Goal: Task Accomplishment & Management: Use online tool/utility

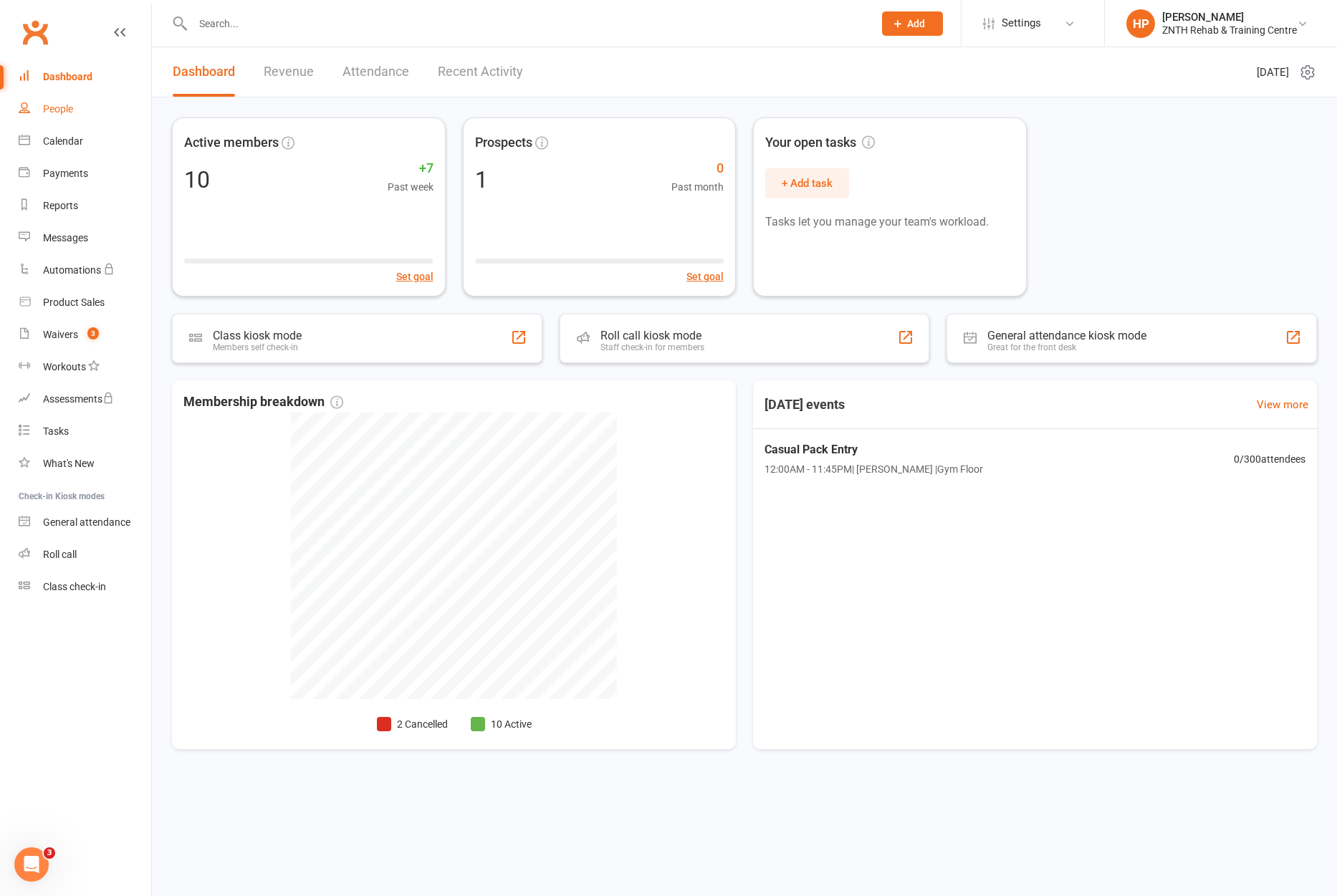
click at [44, 103] on link "People" at bounding box center [85, 109] width 132 height 33
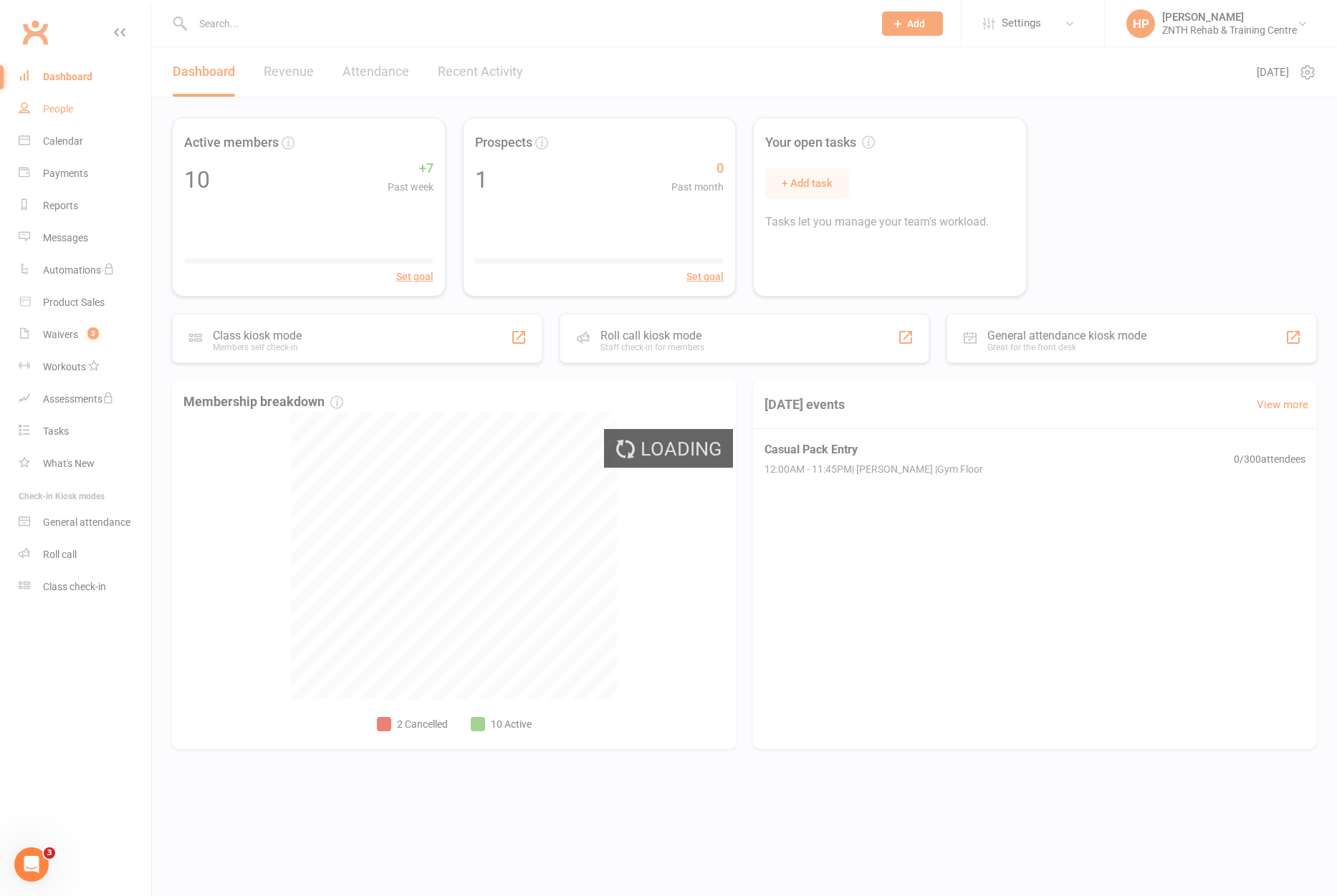
select select "50"
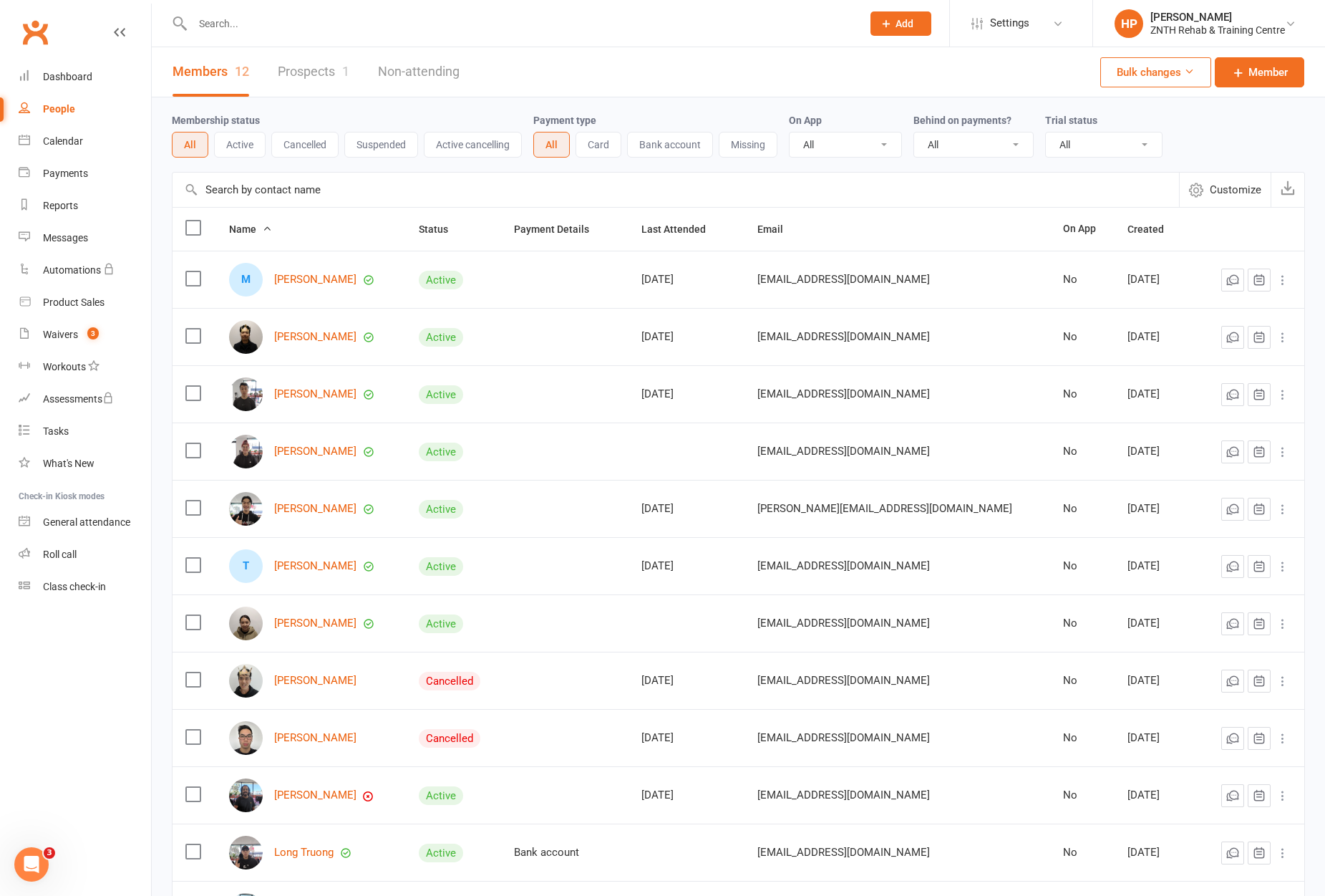
click at [303, 21] on input "text" at bounding box center [520, 24] width 664 height 20
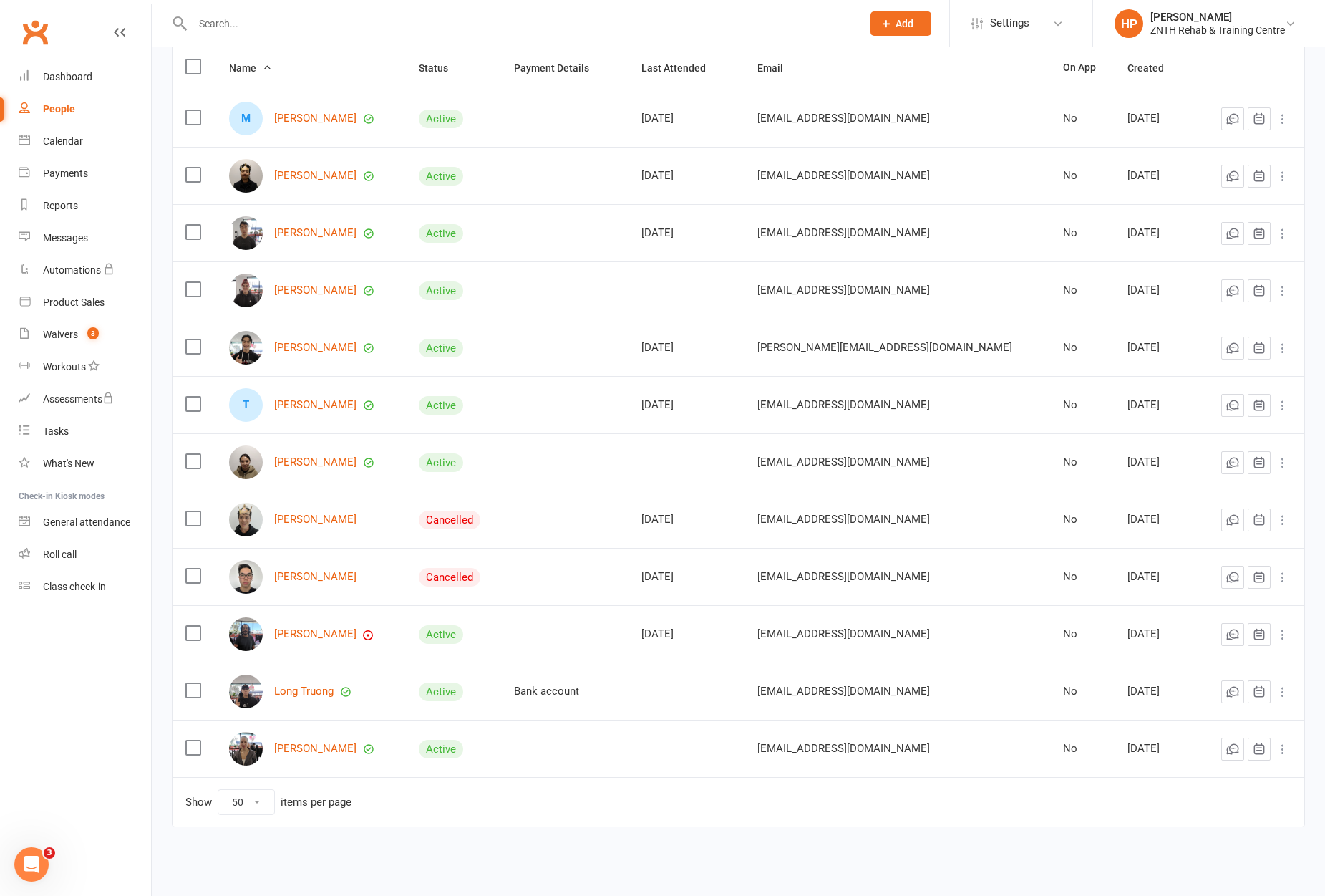
scroll to position [170, 0]
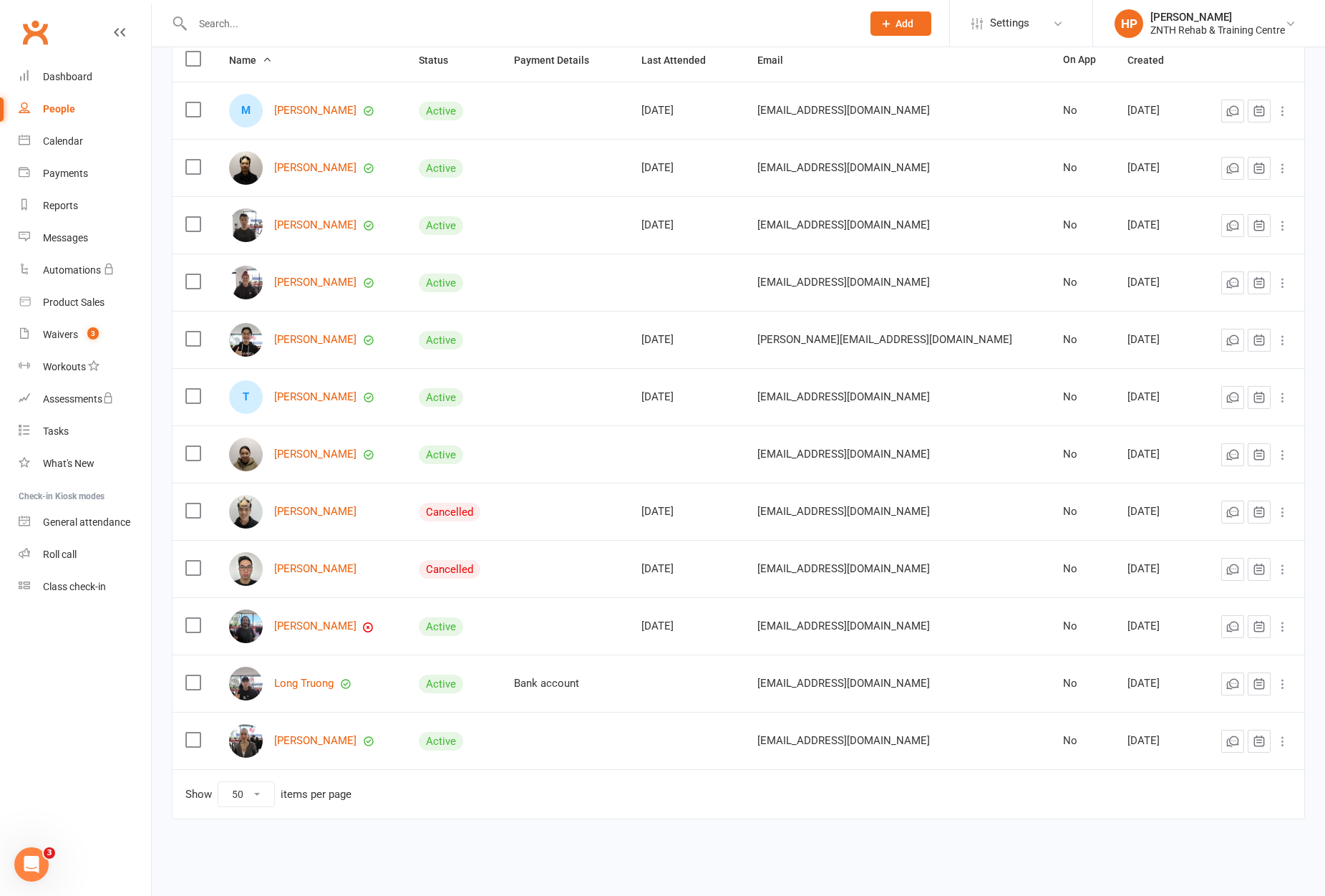
click at [316, 276] on div "[PERSON_NAME]" at bounding box center [311, 282] width 164 height 33
click at [315, 281] on link "Christina Hantzinikolas" at bounding box center [315, 282] width 82 height 12
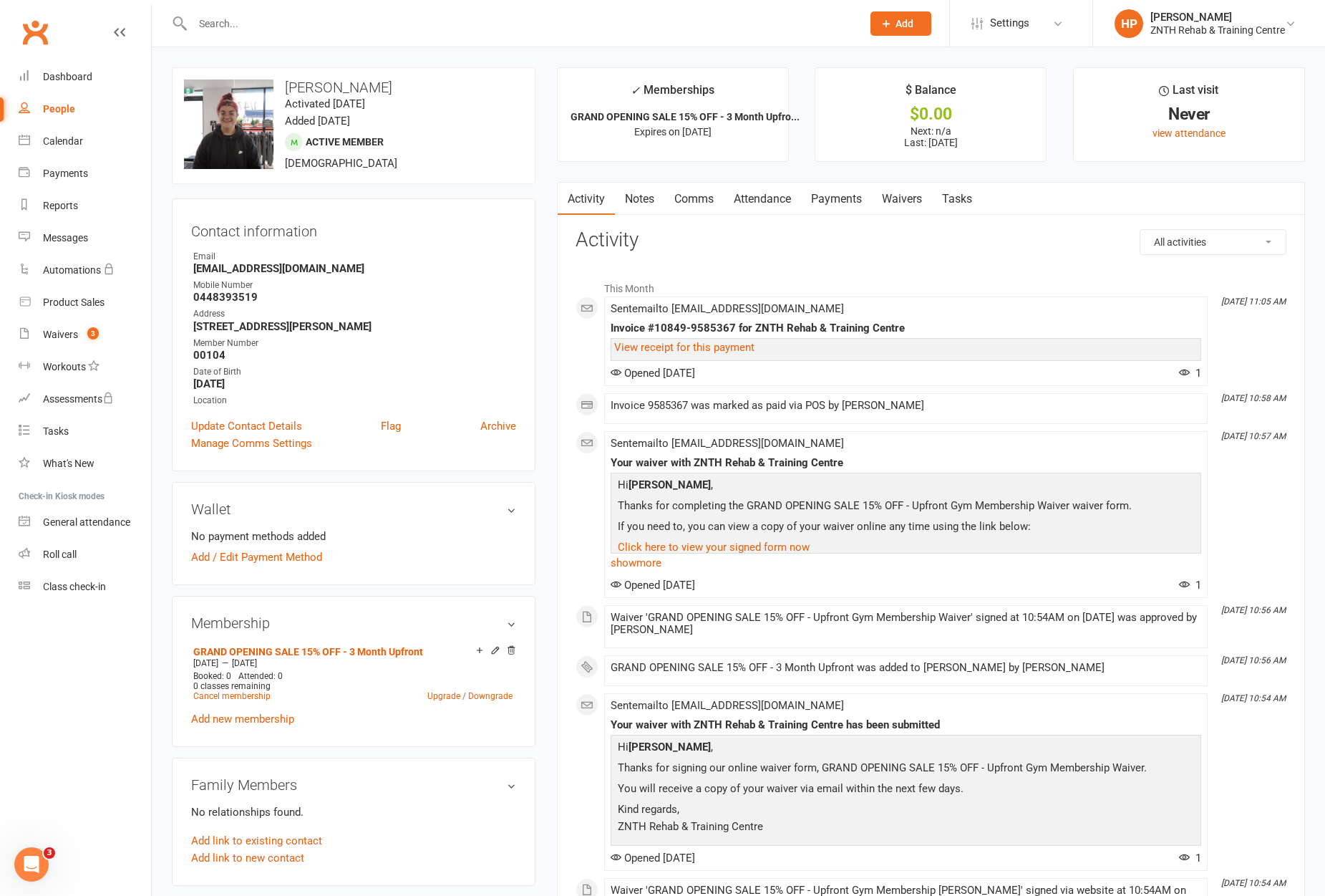
click at [777, 206] on link "Attendance" at bounding box center [762, 199] width 77 height 33
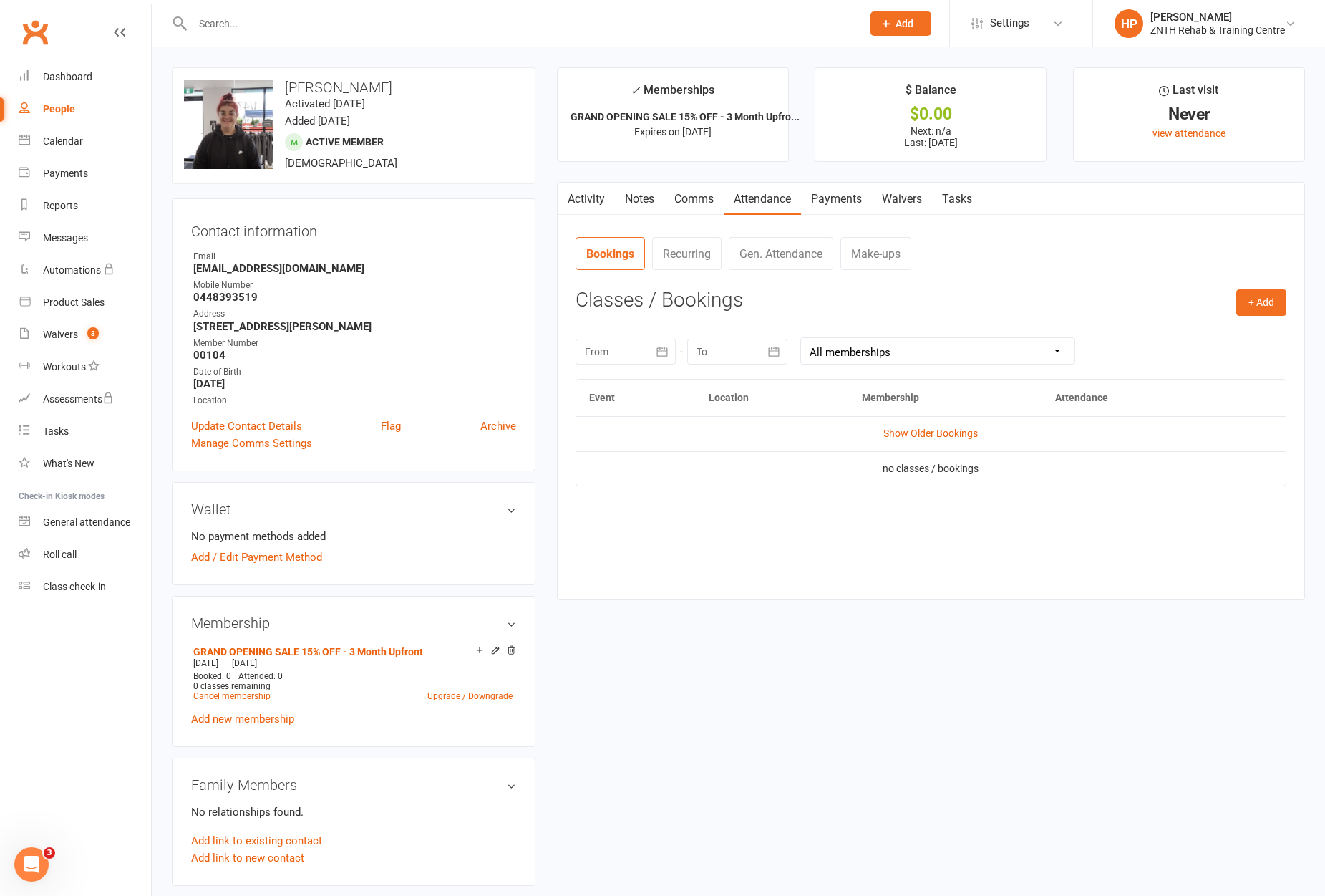
click at [751, 254] on link "Gen. Attendance" at bounding box center [781, 254] width 104 height 33
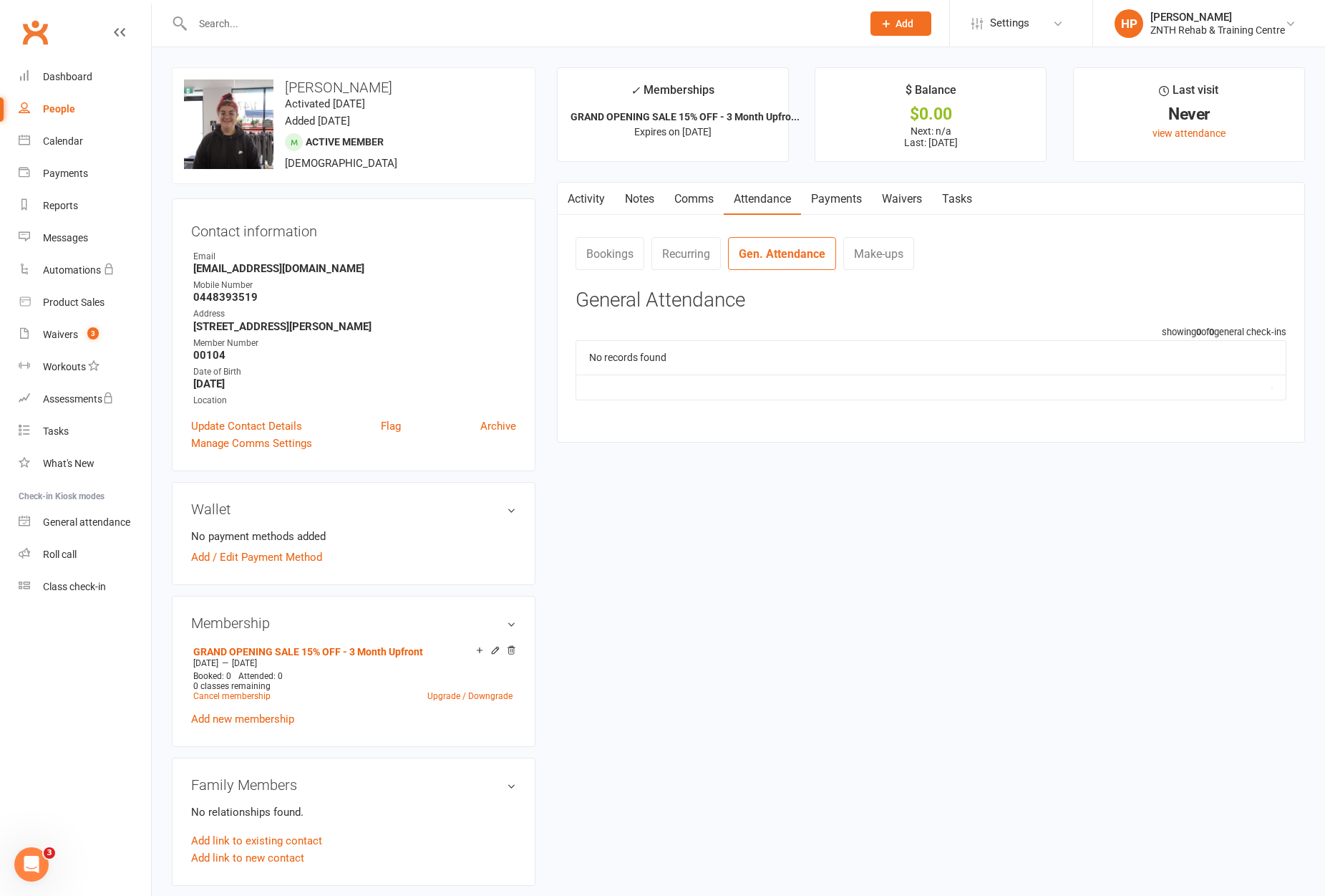
click at [585, 199] on link "Activity" at bounding box center [586, 199] width 57 height 33
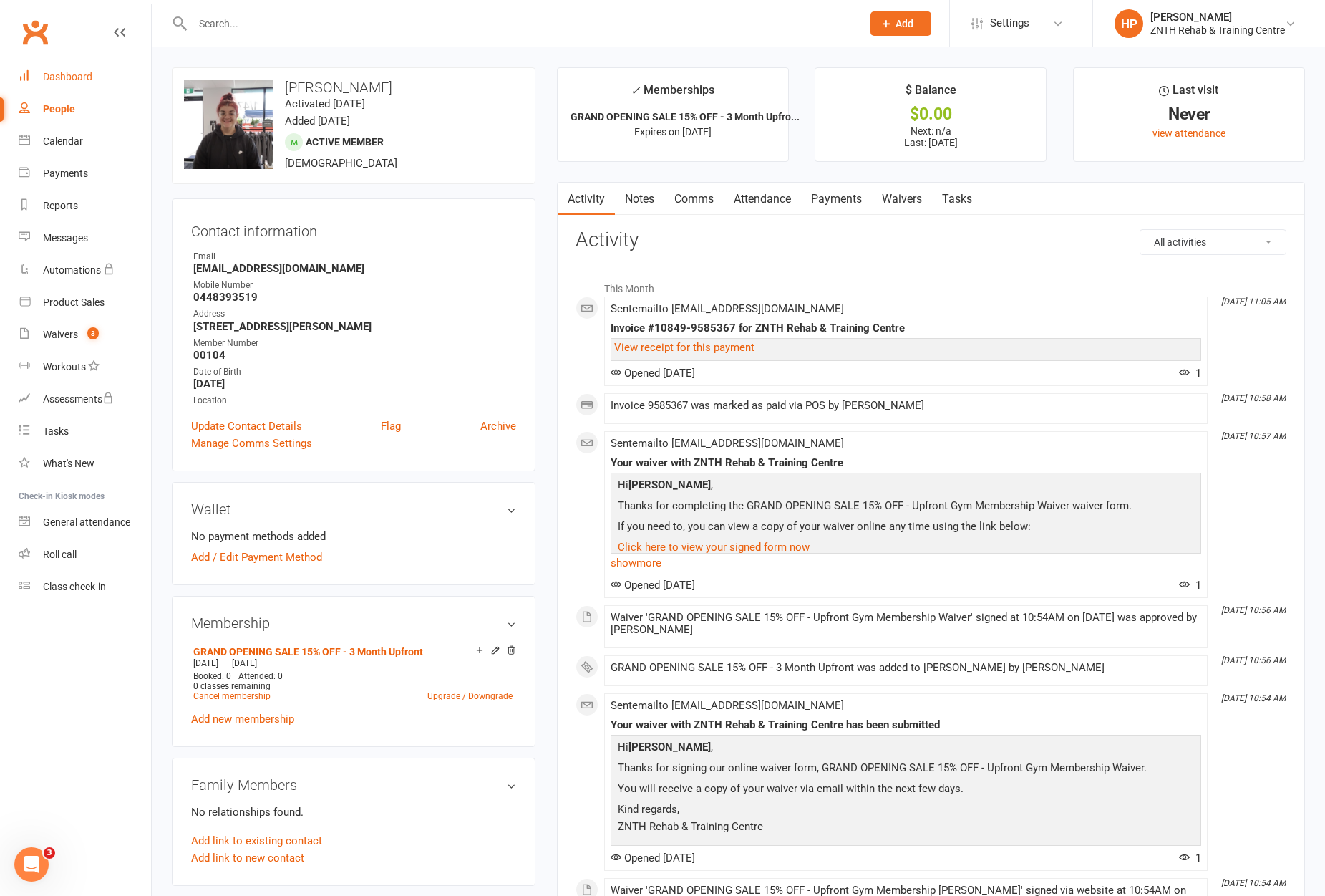
click at [74, 81] on div "Dashboard" at bounding box center [68, 77] width 50 height 11
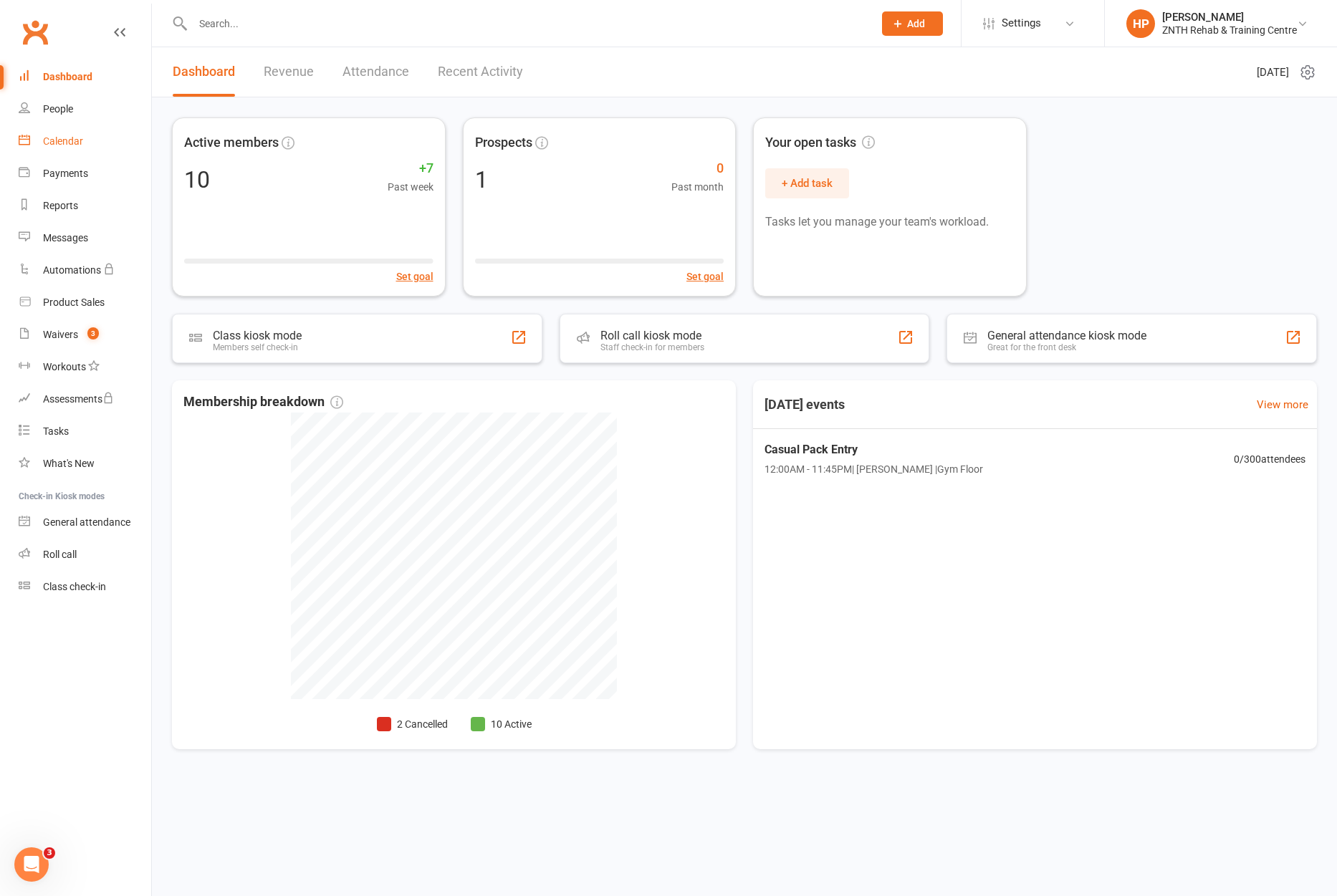
click at [87, 140] on link "Calendar" at bounding box center [85, 142] width 132 height 33
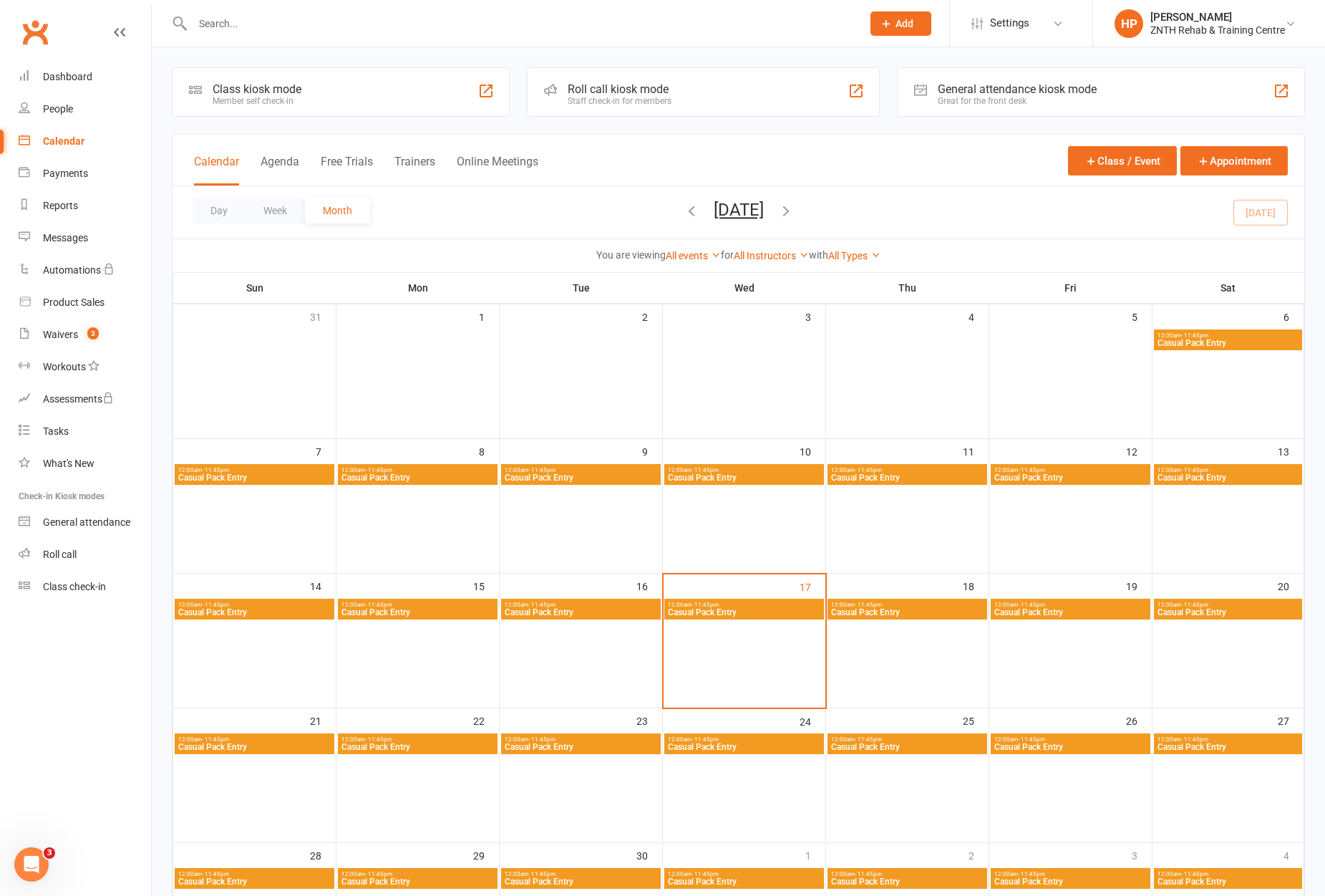
click at [998, 90] on div "General attendance kiosk mode" at bounding box center [1017, 89] width 159 height 14
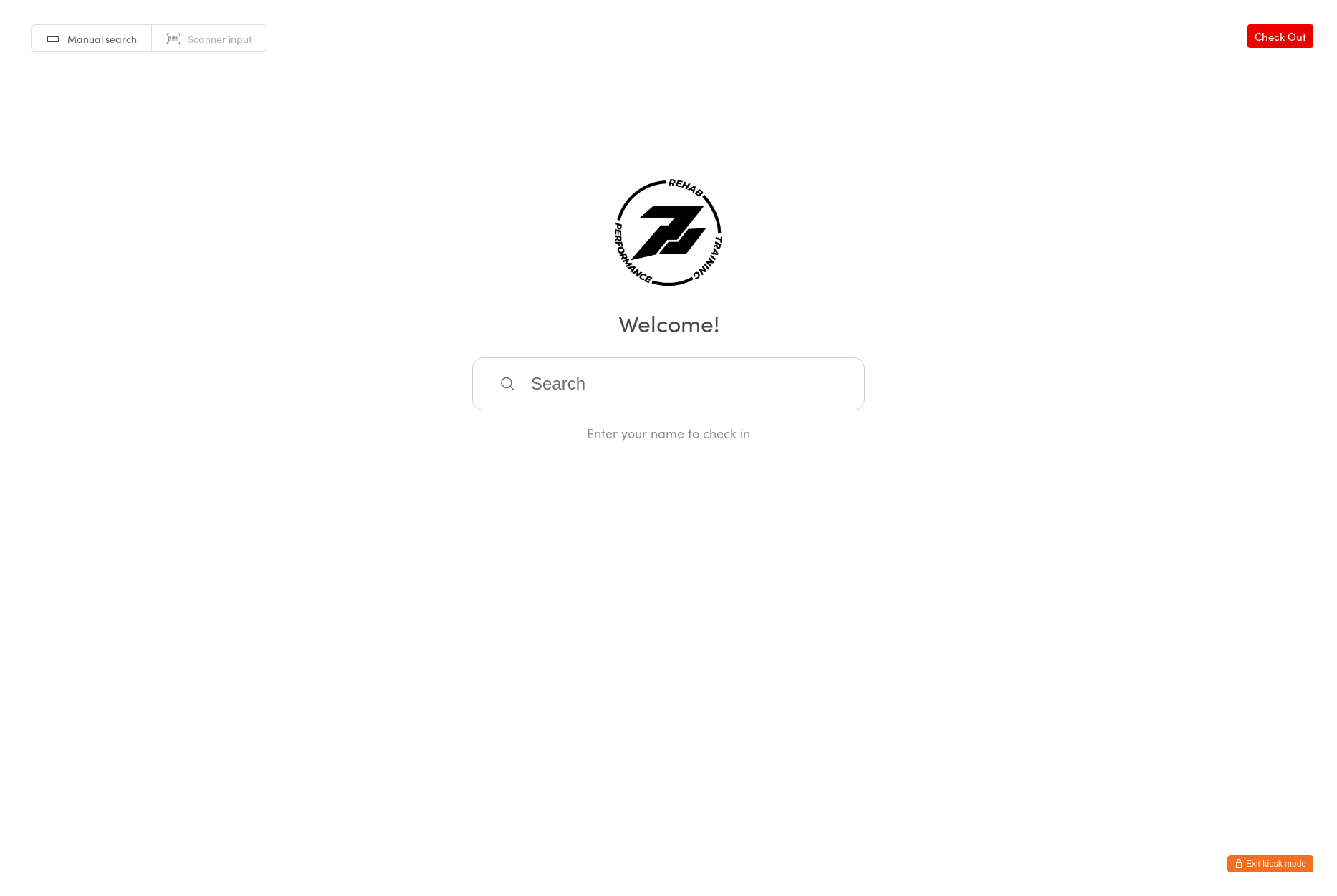
click at [591, 369] on input "search" at bounding box center [668, 383] width 392 height 53
type input "[DEMOGRAPHIC_DATA]"
click at [622, 431] on div "[PERSON_NAME]" at bounding box center [668, 430] width 367 height 20
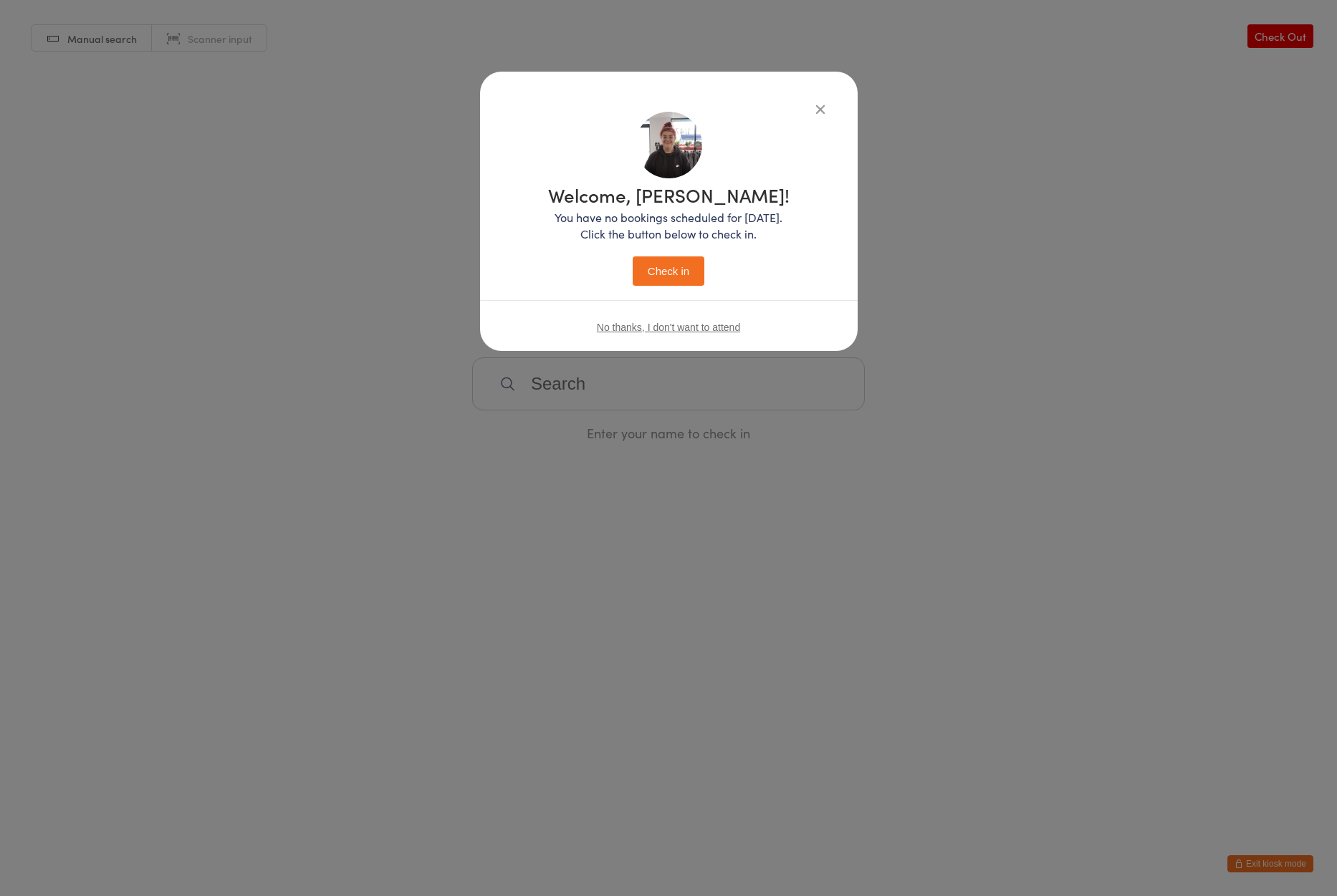
click at [679, 258] on button "Check in" at bounding box center [668, 271] width 72 height 29
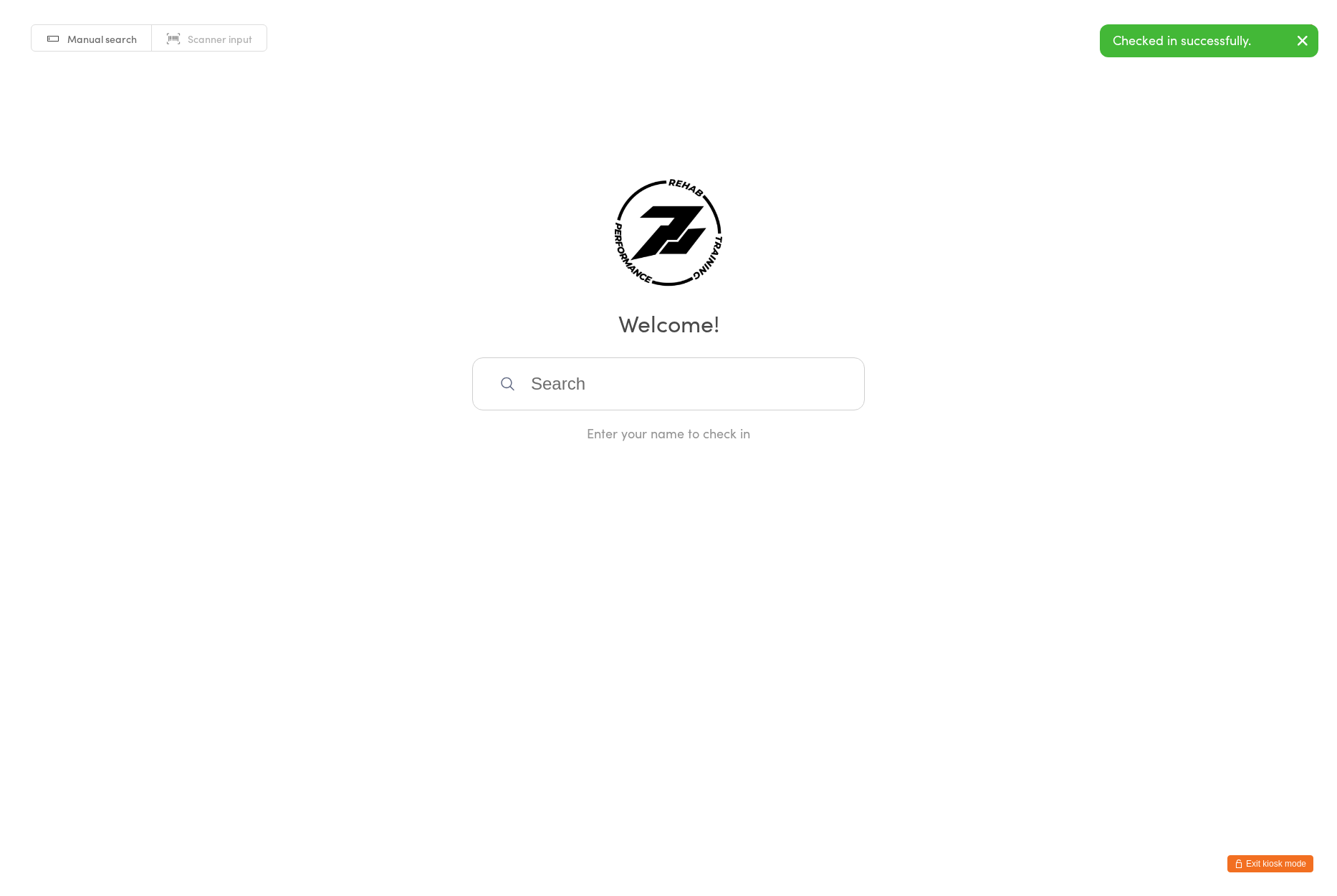
click at [1273, 860] on button "Exit kiosk mode" at bounding box center [1269, 863] width 86 height 17
